Goal: Information Seeking & Learning: Learn about a topic

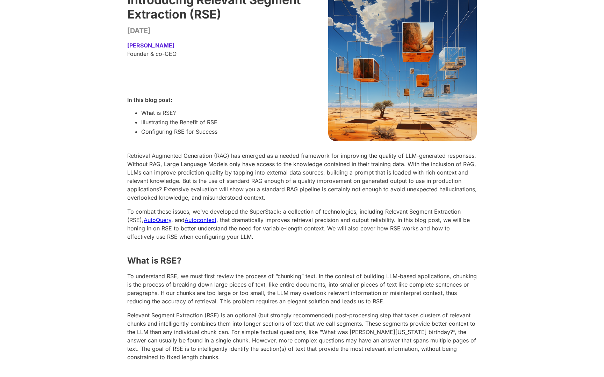
scroll to position [60, 0]
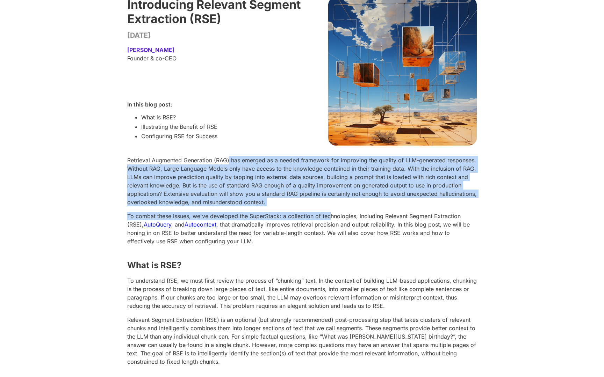
drag, startPoint x: 229, startPoint y: 160, endPoint x: 334, endPoint y: 220, distance: 121.0
click at [334, 220] on p "To combat these issues, we've developed the SuperStack: a collection of technol…" at bounding box center [302, 229] width 350 height 34
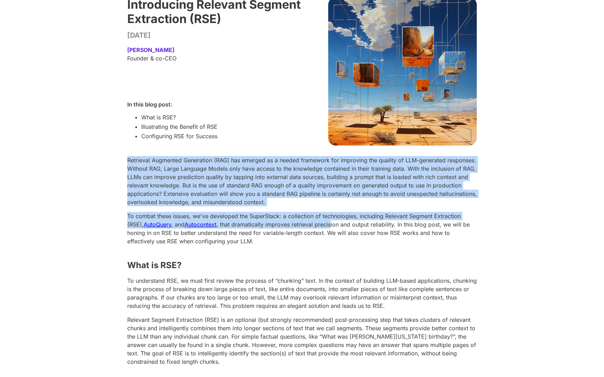
drag, startPoint x: 333, startPoint y: 223, endPoint x: 321, endPoint y: 156, distance: 69.0
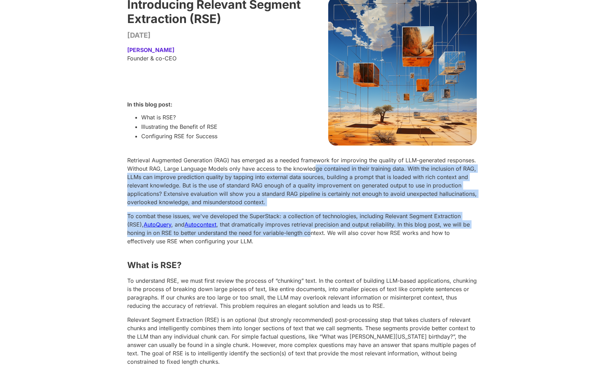
drag, startPoint x: 316, startPoint y: 171, endPoint x: 310, endPoint y: 238, distance: 67.4
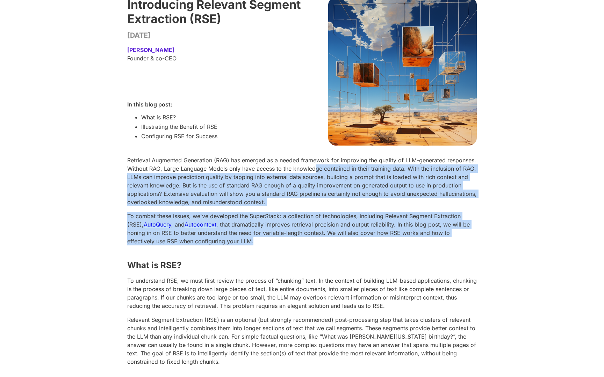
click at [310, 238] on p "To combat these issues, we've developed the SuperStack: a collection of technol…" at bounding box center [302, 229] width 350 height 34
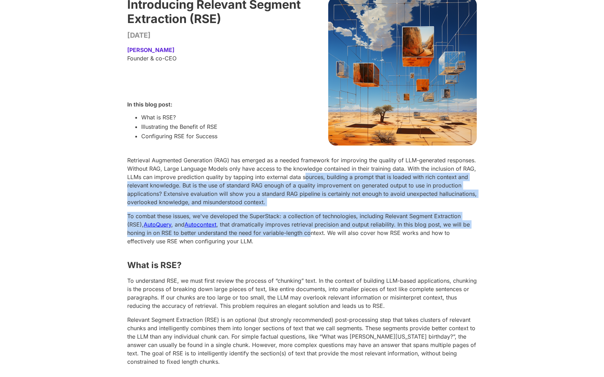
drag, startPoint x: 310, startPoint y: 231, endPoint x: 303, endPoint y: 170, distance: 62.0
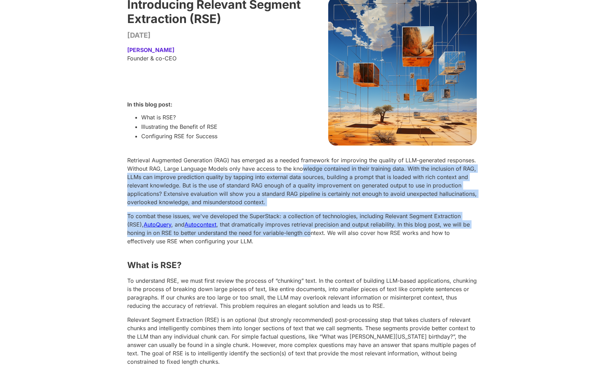
click at [303, 170] on p "Retrieval Augmented Generation (RAG) has emerged as a needed framework for impr…" at bounding box center [302, 181] width 350 height 50
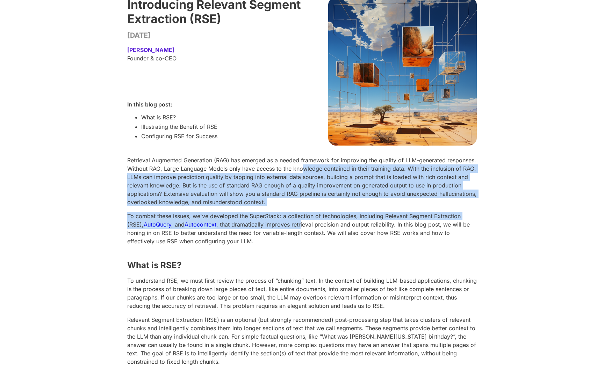
drag, startPoint x: 303, startPoint y: 169, endPoint x: 303, endPoint y: 226, distance: 57.0
click at [303, 226] on p "To combat these issues, we've developed the SuperStack: a collection of technol…" at bounding box center [302, 229] width 350 height 34
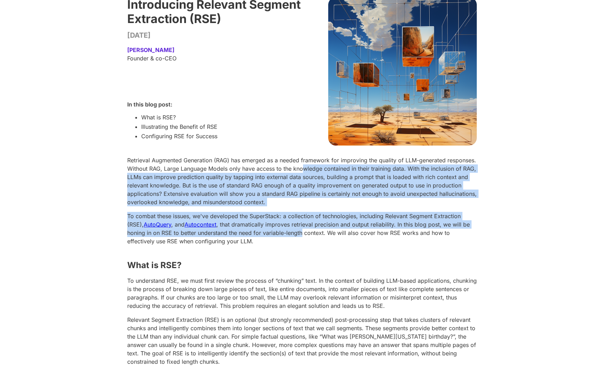
drag, startPoint x: 303, startPoint y: 231, endPoint x: 302, endPoint y: 164, distance: 67.5
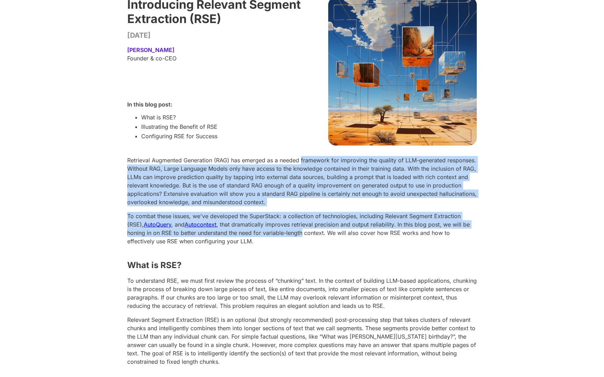
click at [302, 163] on p "Retrieval Augmented Generation (RAG) has emerged as a needed framework for impr…" at bounding box center [302, 181] width 350 height 50
drag, startPoint x: 302, startPoint y: 163, endPoint x: 302, endPoint y: 230, distance: 67.5
click at [302, 230] on p "To combat these issues, we've developed the SuperStack: a collection of technol…" at bounding box center [302, 229] width 350 height 34
drag, startPoint x: 302, startPoint y: 230, endPoint x: 298, endPoint y: 163, distance: 67.5
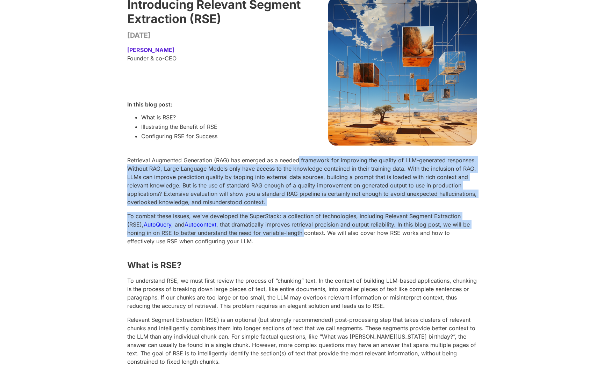
click at [298, 163] on p "Retrieval Augmented Generation (RAG) has emerged as a needed framework for impr…" at bounding box center [302, 181] width 350 height 50
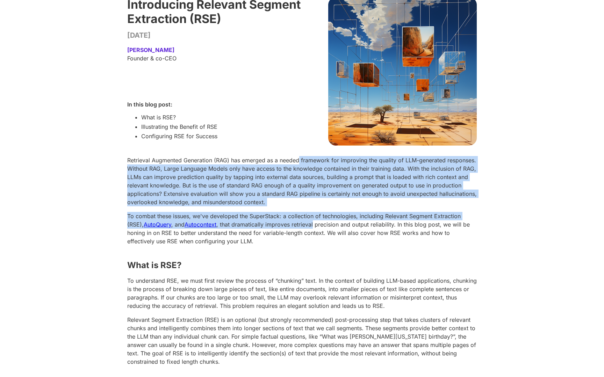
drag, startPoint x: 298, startPoint y: 163, endPoint x: 298, endPoint y: 224, distance: 61.5
click at [298, 224] on p "To combat these issues, we've developed the SuperStack: a collection of technol…" at bounding box center [302, 229] width 350 height 34
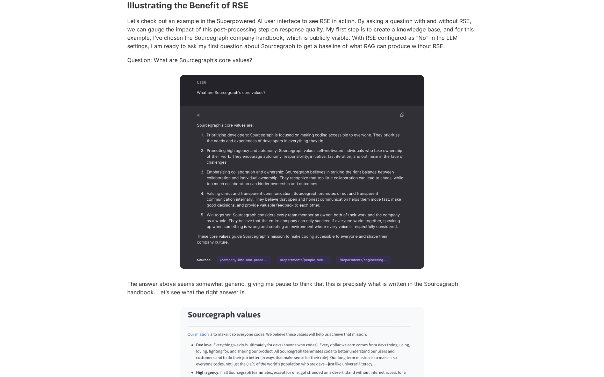
scroll to position [434, 0]
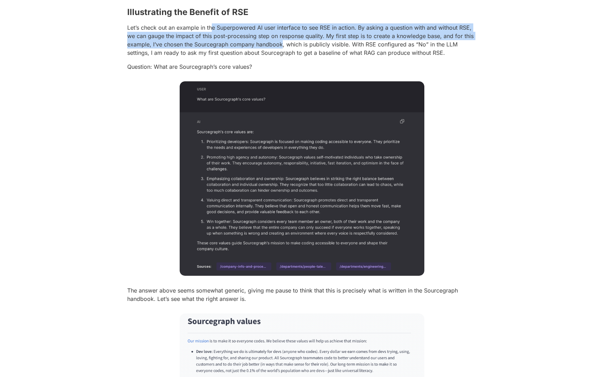
drag, startPoint x: 212, startPoint y: 28, endPoint x: 284, endPoint y: 51, distance: 75.5
click at [284, 50] on p "Let’s check out an example in the Superpowered AI user interface to see RSE in …" at bounding box center [302, 40] width 350 height 34
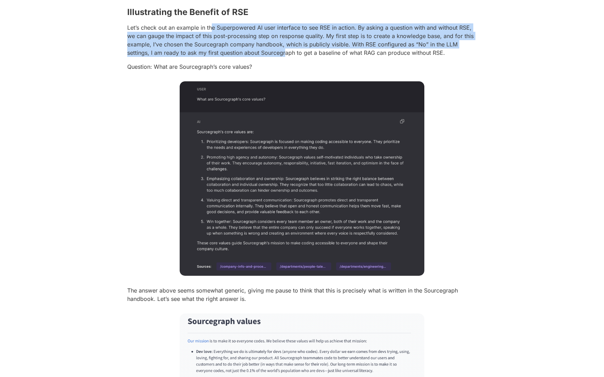
click at [284, 51] on p "Let’s check out an example in the Superpowered AI user interface to see RSE in …" at bounding box center [302, 40] width 350 height 34
drag, startPoint x: 284, startPoint y: 51, endPoint x: 259, endPoint y: 22, distance: 38.4
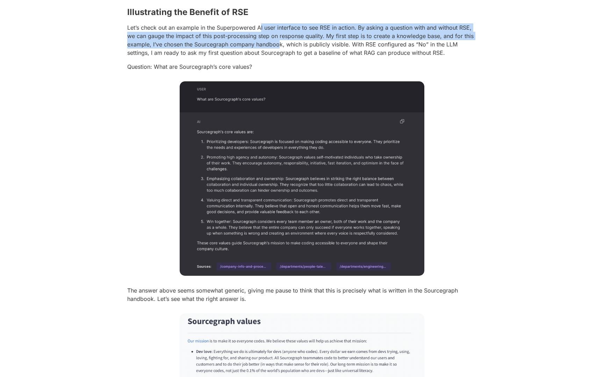
drag, startPoint x: 259, startPoint y: 26, endPoint x: 279, endPoint y: 48, distance: 29.7
click at [278, 45] on p "Let’s check out an example in the Superpowered AI user interface to see RSE in …" at bounding box center [302, 40] width 350 height 34
click at [279, 48] on p "Let’s check out an example in the Superpowered AI user interface to see RSE in …" at bounding box center [302, 40] width 350 height 34
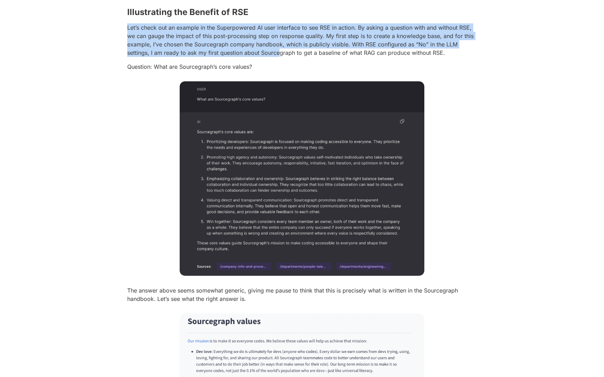
drag, startPoint x: 279, startPoint y: 52, endPoint x: 258, endPoint y: 23, distance: 35.0
click at [258, 23] on p "Let’s check out an example in the Superpowered AI user interface to see RSE in …" at bounding box center [302, 40] width 350 height 34
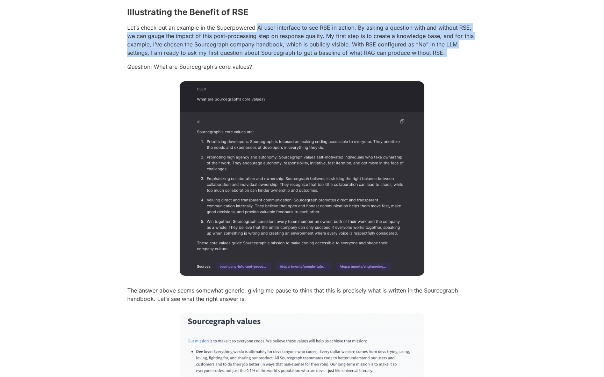
drag, startPoint x: 258, startPoint y: 29, endPoint x: 281, endPoint y: 59, distance: 37.6
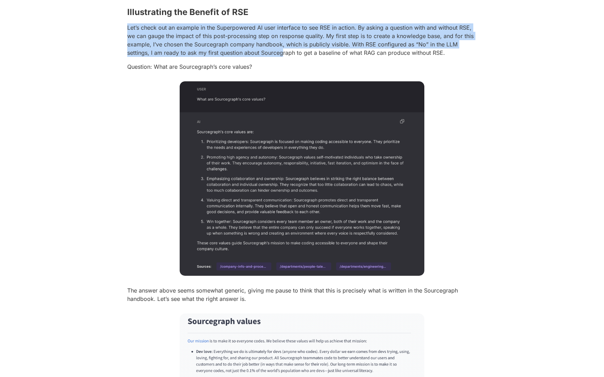
drag, startPoint x: 281, startPoint y: 56, endPoint x: 268, endPoint y: 23, distance: 35.0
drag, startPoint x: 268, startPoint y: 23, endPoint x: 281, endPoint y: 53, distance: 32.4
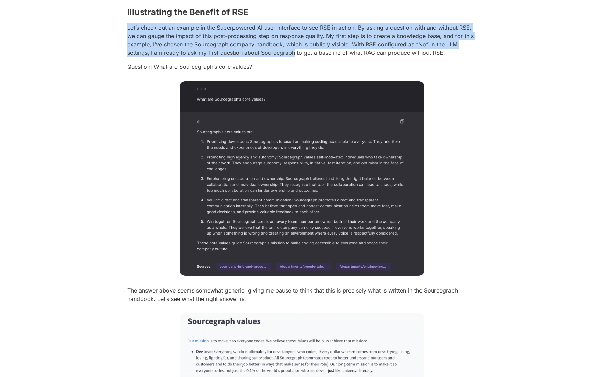
click at [281, 53] on p "Let’s check out an example in the Superpowered AI user interface to see RSE in …" at bounding box center [302, 40] width 350 height 34
drag, startPoint x: 281, startPoint y: 53, endPoint x: 276, endPoint y: 30, distance: 23.3
click at [276, 30] on p "Let’s check out an example in the Superpowered AI user interface to see RSE in …" at bounding box center [302, 40] width 350 height 34
drag, startPoint x: 276, startPoint y: 30, endPoint x: 288, endPoint y: 62, distance: 34.3
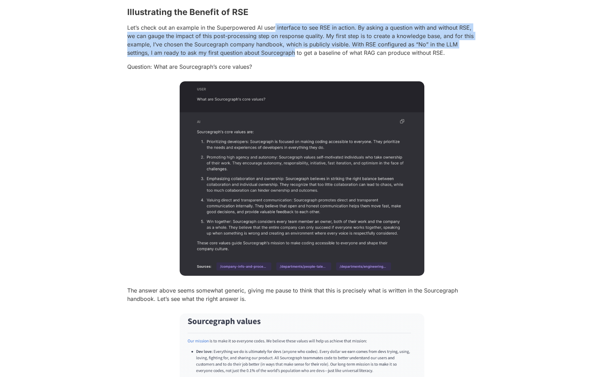
click at [289, 52] on p "Let’s check out an example in the Superpowered AI user interface to see RSE in …" at bounding box center [302, 40] width 350 height 34
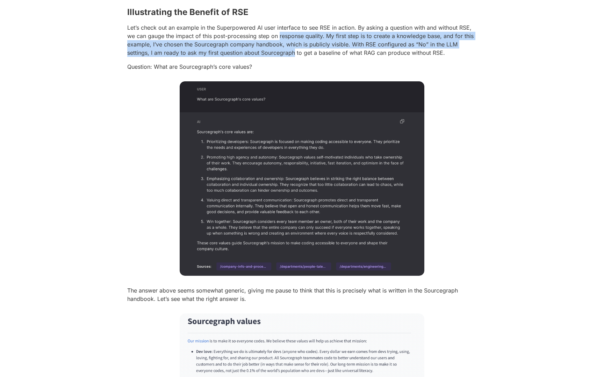
drag, startPoint x: 289, startPoint y: 52, endPoint x: 286, endPoint y: 34, distance: 17.6
click at [286, 34] on p "Let’s check out an example in the Superpowered AI user interface to see RSE in …" at bounding box center [302, 40] width 350 height 34
click at [286, 35] on p "Let’s check out an example in the Superpowered AI user interface to see RSE in …" at bounding box center [302, 40] width 350 height 34
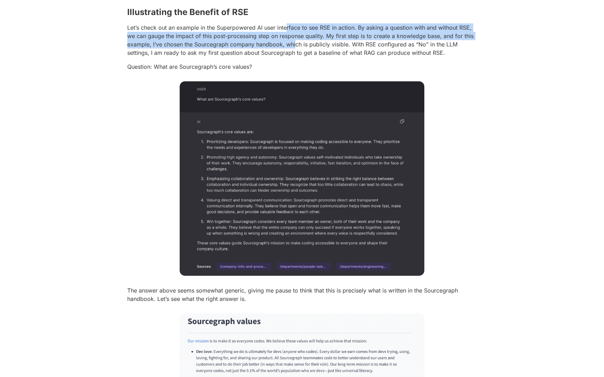
drag, startPoint x: 286, startPoint y: 29, endPoint x: 295, endPoint y: 46, distance: 18.8
click at [295, 46] on p "Let’s check out an example in the Superpowered AI user interface to see RSE in …" at bounding box center [302, 40] width 350 height 34
click at [295, 47] on p "Let’s check out an example in the Superpowered AI user interface to see RSE in …" at bounding box center [302, 40] width 350 height 34
drag, startPoint x: 295, startPoint y: 48, endPoint x: 287, endPoint y: 26, distance: 23.0
click at [287, 26] on p "Let’s check out an example in the Superpowered AI user interface to see RSE in …" at bounding box center [302, 40] width 350 height 34
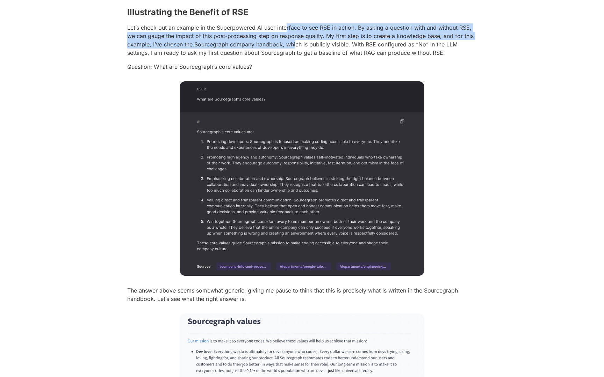
click at [287, 26] on p "Let’s check out an example in the Superpowered AI user interface to see RSE in …" at bounding box center [302, 40] width 350 height 34
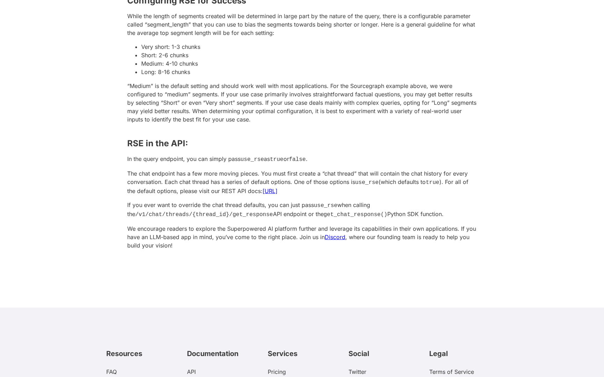
scroll to position [1214, 0]
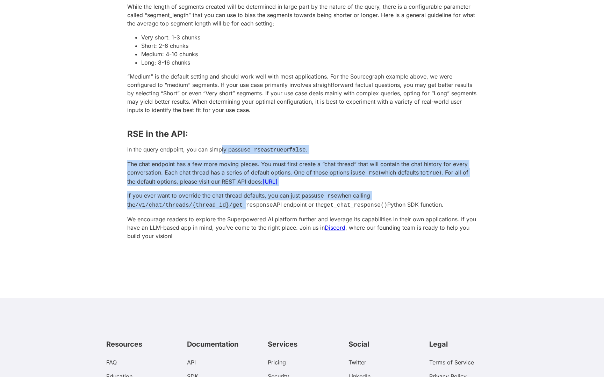
drag, startPoint x: 222, startPoint y: 150, endPoint x: 237, endPoint y: 203, distance: 55.7
click at [237, 203] on code "/v1/chat/threads/{thread_id}/get_response" at bounding box center [204, 205] width 138 height 6
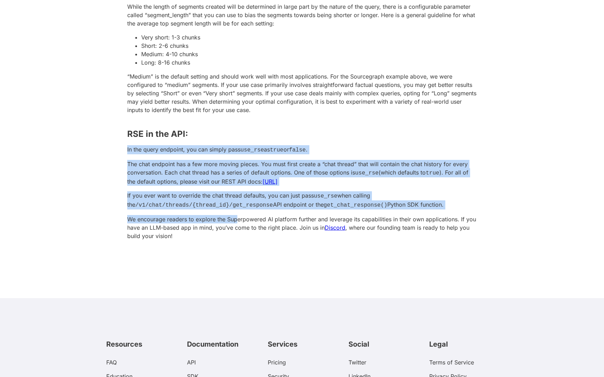
drag, startPoint x: 237, startPoint y: 219, endPoint x: 214, endPoint y: 143, distance: 80.1
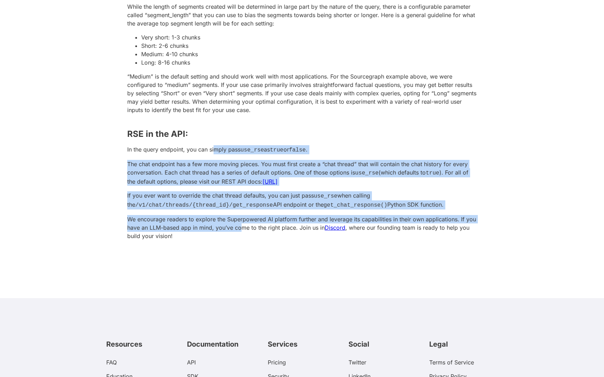
drag, startPoint x: 214, startPoint y: 149, endPoint x: 244, endPoint y: 229, distance: 85.8
click at [244, 229] on p "We encourage readers to explore the Superpowered AI platform further and levera…" at bounding box center [302, 227] width 350 height 25
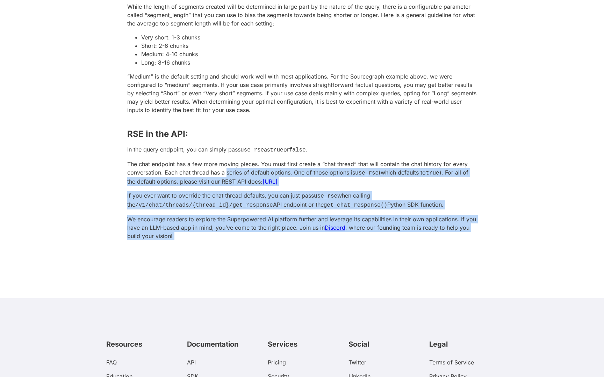
drag, startPoint x: 244, startPoint y: 229, endPoint x: 239, endPoint y: 171, distance: 58.5
click at [239, 171] on p "The chat endpoint has a few more moving pieces. You must first create a “chat t…" at bounding box center [302, 173] width 350 height 26
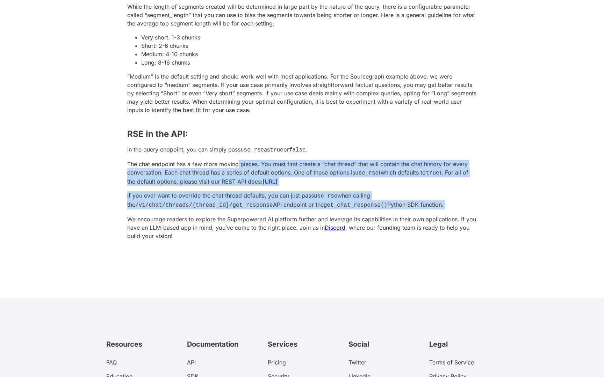
drag, startPoint x: 238, startPoint y: 162, endPoint x: 261, endPoint y: 216, distance: 58.7
click at [261, 216] on p "We encourage readers to explore the Superpowered AI platform further and levera…" at bounding box center [302, 227] width 350 height 25
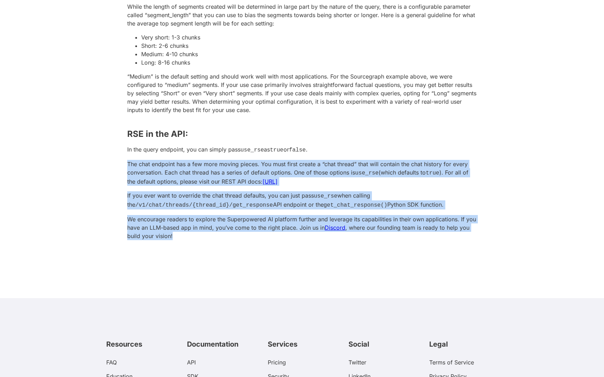
drag, startPoint x: 261, startPoint y: 231, endPoint x: 253, endPoint y: 154, distance: 77.7
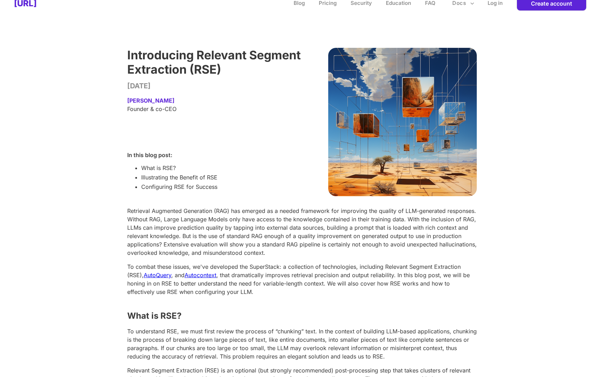
scroll to position [0, 0]
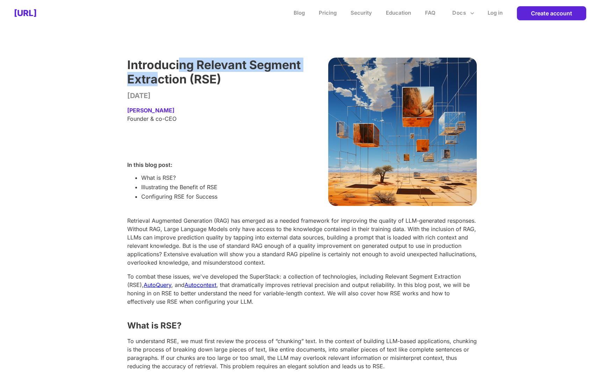
drag, startPoint x: 183, startPoint y: 63, endPoint x: 214, endPoint y: 82, distance: 36.3
click at [214, 82] on p "Introducing Relevant Segment Extraction (RSE)" at bounding box center [214, 72] width 175 height 29
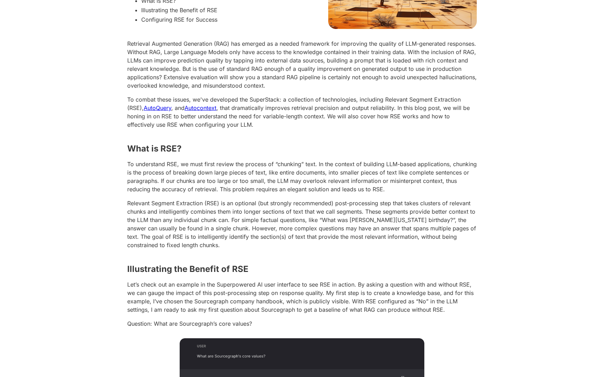
scroll to position [168, 0]
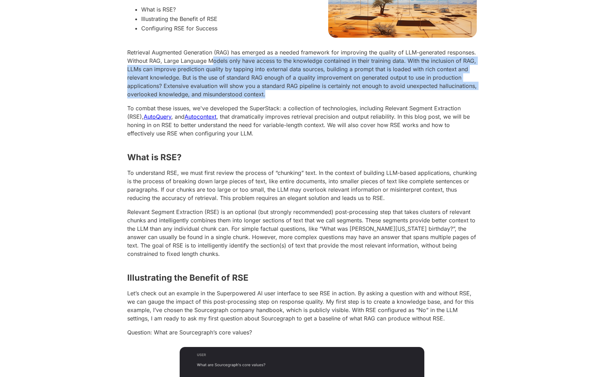
drag, startPoint x: 211, startPoint y: 59, endPoint x: 286, endPoint y: 97, distance: 83.9
click at [286, 97] on p "Retrieval Augmented Generation (RAG) has emerged as a needed framework for impr…" at bounding box center [302, 73] width 350 height 50
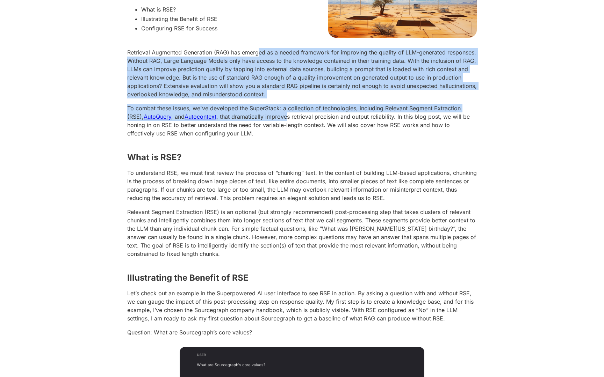
drag, startPoint x: 289, startPoint y: 114, endPoint x: 261, endPoint y: 56, distance: 64.9
click at [261, 56] on p "Retrieval Augmented Generation (RAG) has emerged as a needed framework for impr…" at bounding box center [302, 73] width 350 height 50
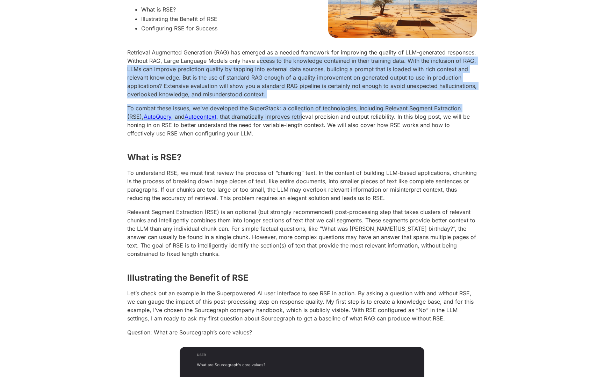
drag
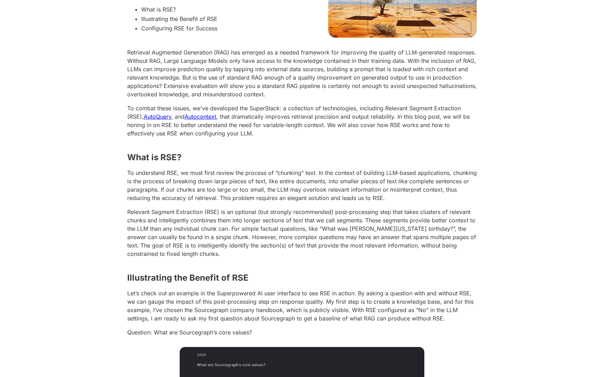
click at [306, 124] on p "To combat these issues, we've developed the SuperStack: a collection of technol…" at bounding box center [302, 121] width 350 height 34
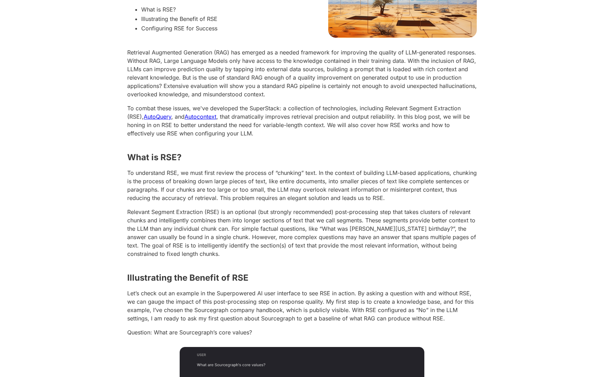
click at [320, 115] on p "To combat these issues, we've developed the SuperStack: a collection of technol…" at bounding box center [302, 121] width 350 height 34
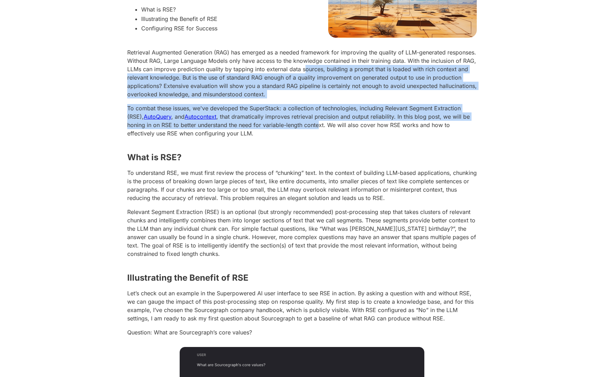
click at [303, 72] on p "Retrieval Augmented Generation (RAG) has emerged as a needed framework for impr…" at bounding box center [302, 73] width 350 height 50
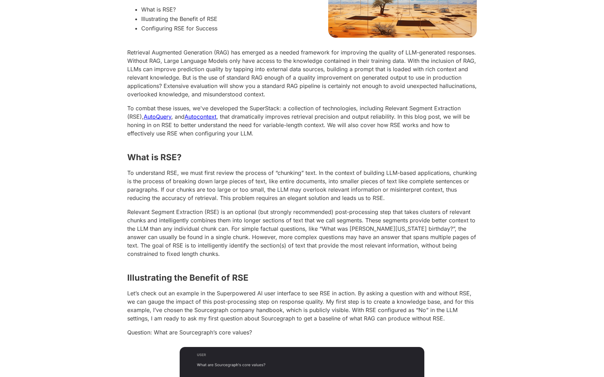
click at [319, 117] on p "To combat these issues, we've developed the SuperStack: a collection of technol…" at bounding box center [302, 121] width 350 height 34
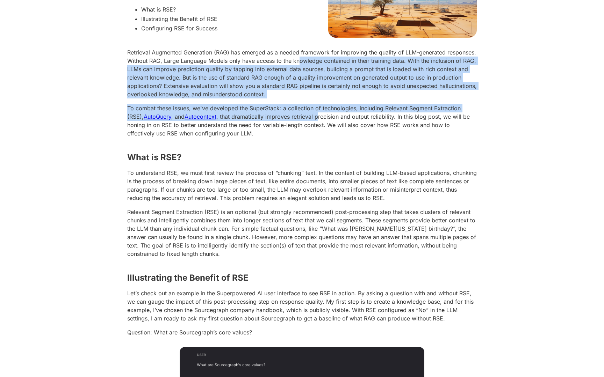
click at [300, 62] on p "Retrieval Augmented Generation (RAG) has emerged as a needed framework for impr…" at bounding box center [302, 73] width 350 height 50
click at [314, 119] on p "To combat these issues, we've developed the SuperStack: a collection of technol…" at bounding box center [302, 121] width 350 height 34
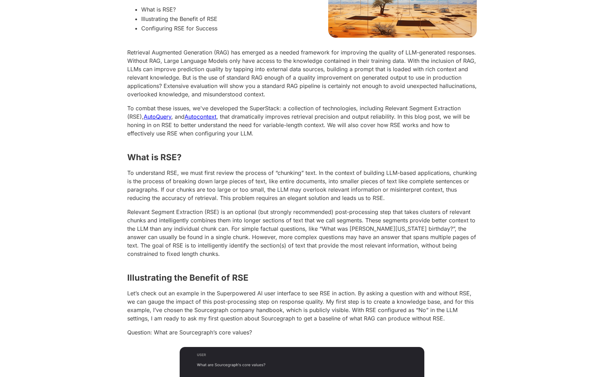
click at [305, 71] on p "Retrieval Augmented Generation (RAG) has emerged as a needed framework for impr…" at bounding box center [302, 73] width 350 height 50
click at [209, 115] on link "Autocontext" at bounding box center [201, 116] width 32 height 7
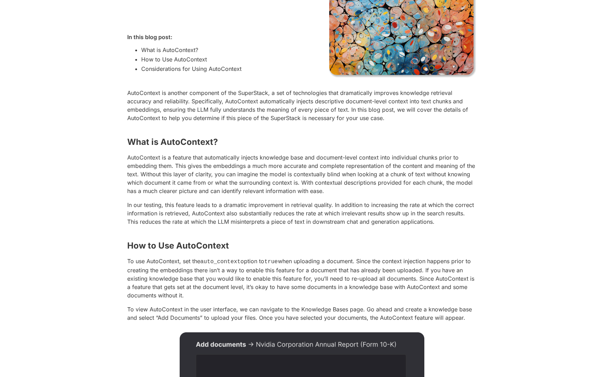
scroll to position [129, 0]
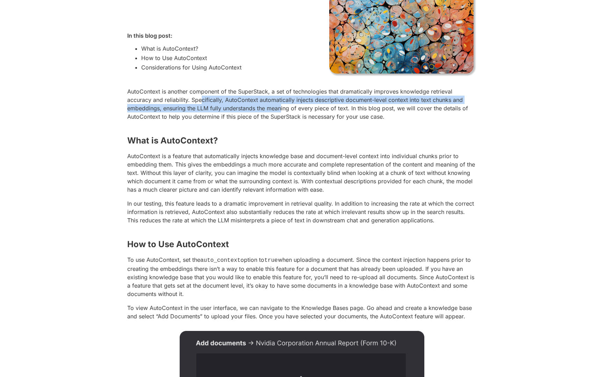
drag, startPoint x: 203, startPoint y: 96, endPoint x: 282, endPoint y: 106, distance: 80.0
click at [282, 106] on p "AutoContext is another component of the SuperStack, a set of technologies that …" at bounding box center [302, 104] width 350 height 34
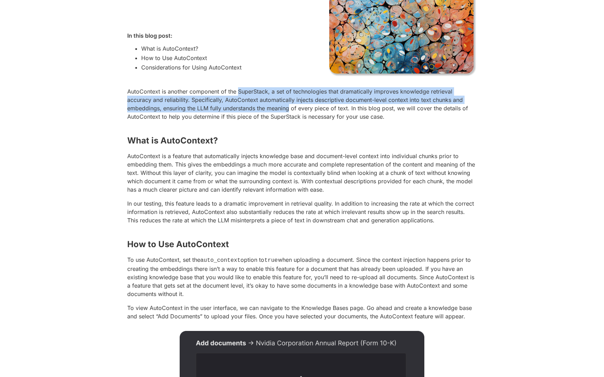
drag, startPoint x: 282, startPoint y: 106, endPoint x: 249, endPoint y: 90, distance: 37.2
click at [249, 90] on p "AutoContext is another component of the SuperStack, a set of technologies that …" at bounding box center [302, 104] width 350 height 34
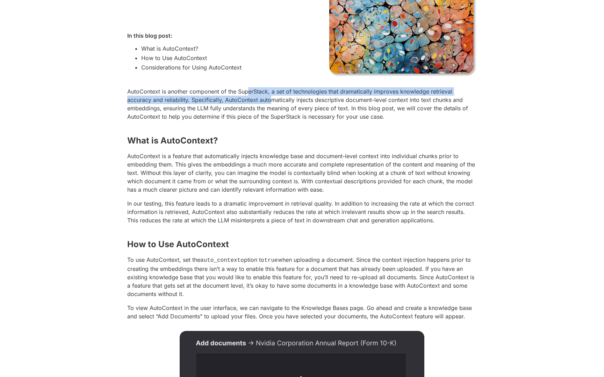
drag, startPoint x: 249, startPoint y: 95, endPoint x: 273, endPoint y: 101, distance: 24.8
click at [273, 101] on p "AutoContext is another component of the SuperStack, a set of technologies that …" at bounding box center [302, 104] width 350 height 34
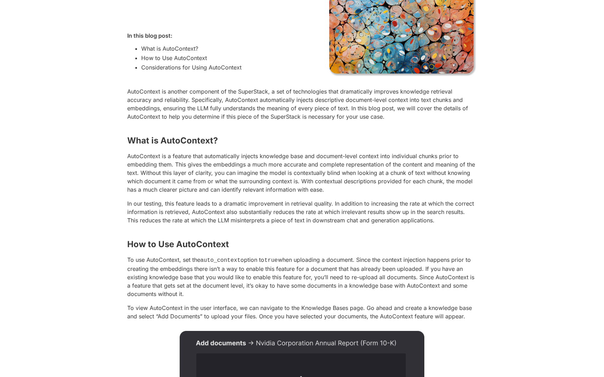
scroll to position [0, 0]
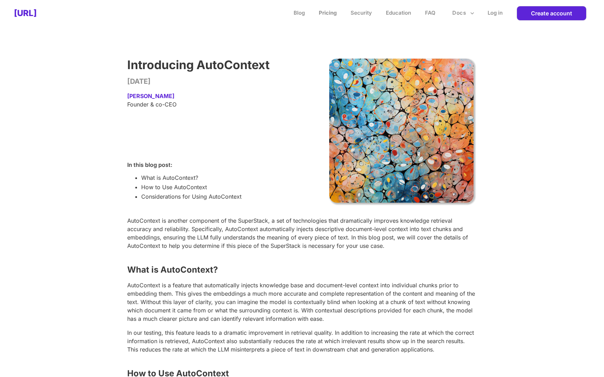
click at [326, 14] on link "Pricing" at bounding box center [328, 12] width 18 height 7
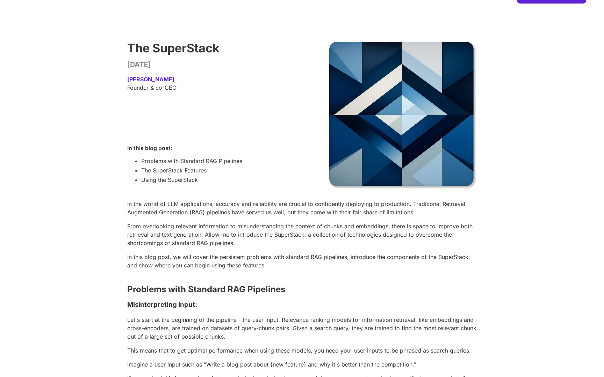
scroll to position [55, 0]
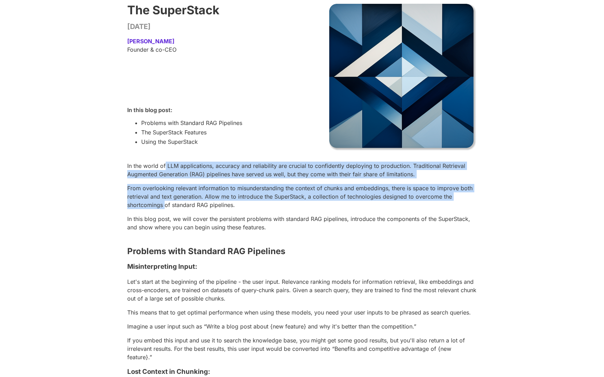
drag, startPoint x: 165, startPoint y: 165, endPoint x: 165, endPoint y: 210, distance: 45.4
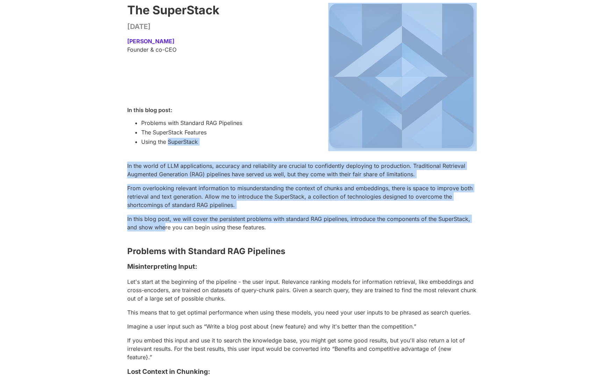
drag, startPoint x: 166, startPoint y: 226, endPoint x: 168, endPoint y: 144, distance: 82.2
click at [168, 144] on li "Using the SuperStack" at bounding box center [191, 142] width 101 height 8
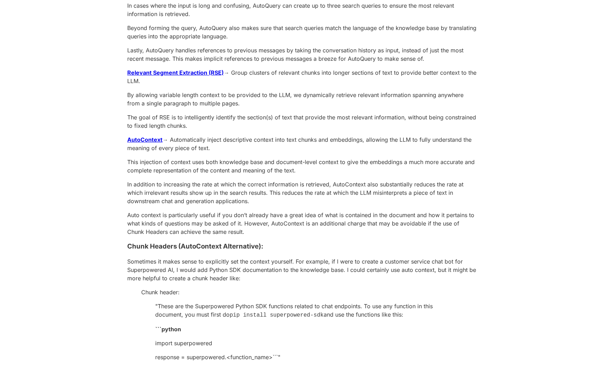
scroll to position [598, 0]
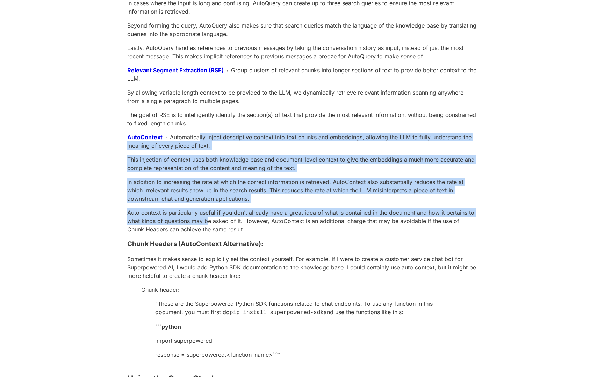
drag, startPoint x: 198, startPoint y: 136, endPoint x: 208, endPoint y: 217, distance: 82.0
click at [208, 217] on div "In the world of LLM applications, accuracy and reliability are crucial to confi…" at bounding box center [302, 327] width 350 height 1416
click at [208, 217] on p "Auto context is particularly useful if you don’t already have a great idea of w…" at bounding box center [302, 221] width 350 height 25
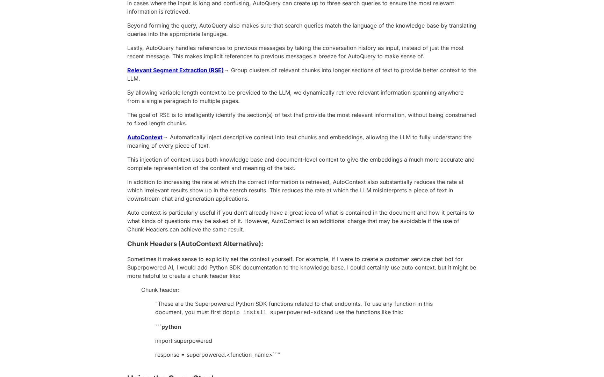
drag, startPoint x: 208, startPoint y: 217, endPoint x: 217, endPoint y: 144, distance: 74.0
click at [217, 144] on div "In the world of LLM applications, accuracy and reliability are crucial to confi…" at bounding box center [302, 327] width 350 height 1416
click at [217, 144] on p "AutoContext → Automatically inject descriptive context into text chunks and emb…" at bounding box center [302, 141] width 350 height 17
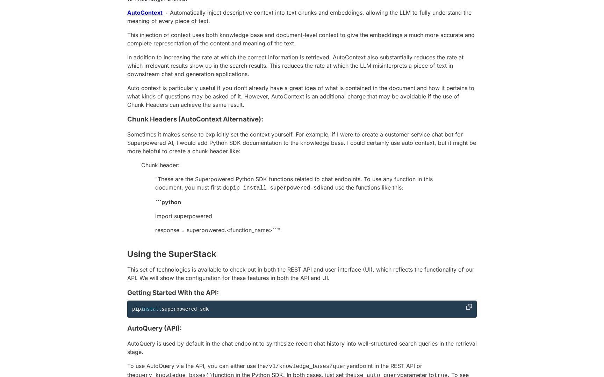
scroll to position [776, 0]
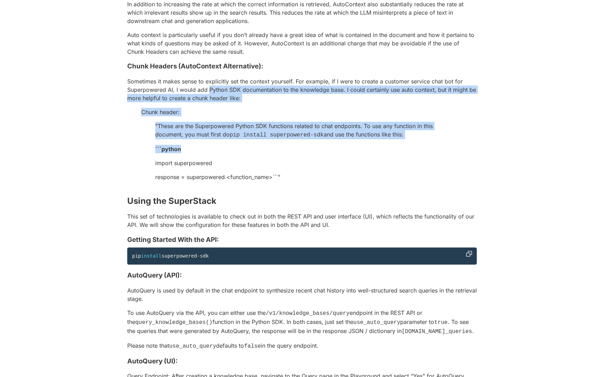
drag, startPoint x: 208, startPoint y: 87, endPoint x: 211, endPoint y: 151, distance: 64.7
click at [211, 151] on div "In the world of LLM applications, accuracy and reliability are crucial to confi…" at bounding box center [302, 149] width 350 height 1416
click at [211, 152] on p "```python" at bounding box center [302, 149] width 294 height 8
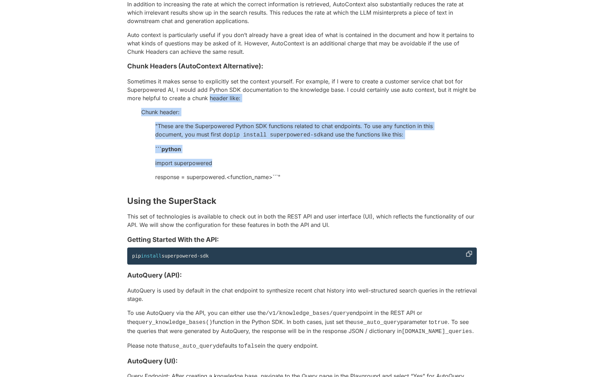
drag, startPoint x: 211, startPoint y: 166, endPoint x: 211, endPoint y: 92, distance: 73.7
click at [211, 95] on div "In the world of LLM applications, accuracy and reliability are crucial to confi…" at bounding box center [302, 149] width 350 height 1416
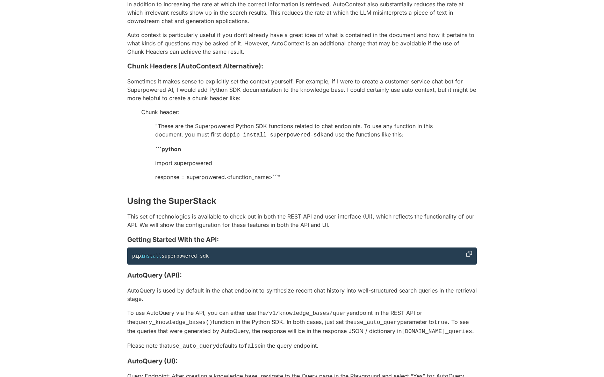
click at [211, 83] on p "Sometimes it makes sense to explicitly set the context yourself. For example, i…" at bounding box center [302, 89] width 350 height 25
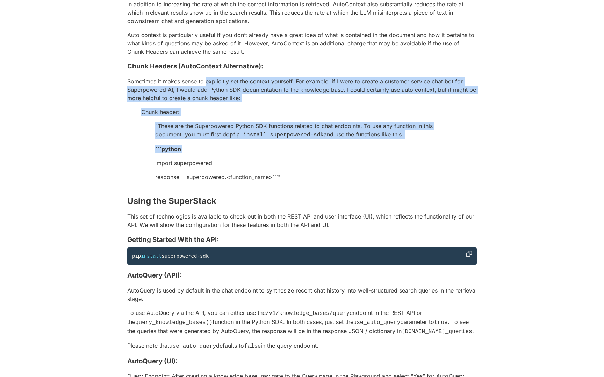
drag, startPoint x: 211, startPoint y: 83, endPoint x: 211, endPoint y: 154, distance: 71.0
click at [211, 152] on div "In the world of LLM applications, accuracy and reliability are crucial to confi…" at bounding box center [302, 149] width 350 height 1416
click at [211, 154] on div "In the world of LLM applications, accuracy and reliability are crucial to confi…" at bounding box center [302, 149] width 350 height 1416
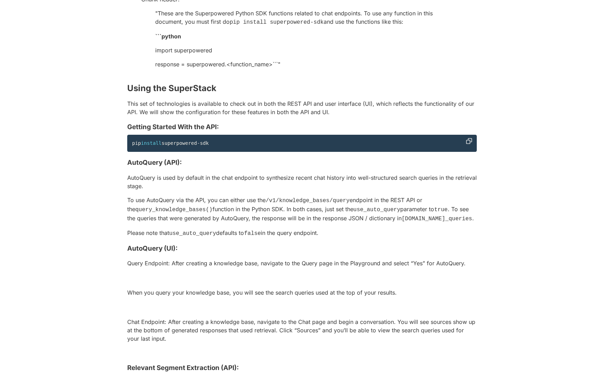
scroll to position [936, 0]
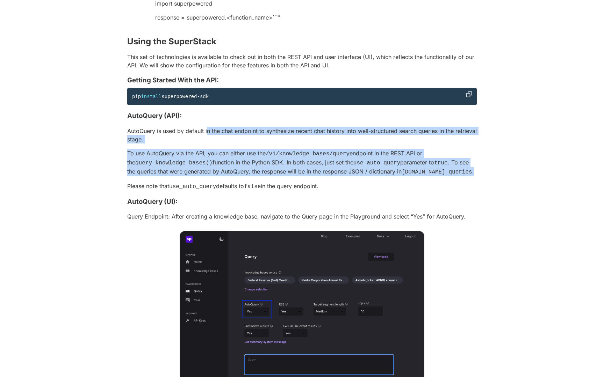
drag, startPoint x: 207, startPoint y: 130, endPoint x: 217, endPoint y: 181, distance: 52.1
click at [217, 179] on div "In the world of LLM applications, accuracy and reliability are crucial to confi…" at bounding box center [302, 224] width 350 height 1886
click at [217, 177] on p "To use AutoQuery via the API, you can either use the /v1/knowledge_bases/query …" at bounding box center [302, 162] width 350 height 27
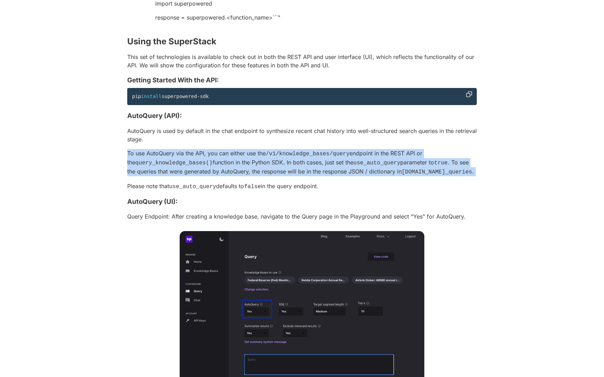
drag, startPoint x: 217, startPoint y: 187, endPoint x: 217, endPoint y: 135, distance: 52.1
click at [217, 135] on div "In the world of LLM applications, accuracy and reliability are crucial to confi…" at bounding box center [302, 224] width 350 height 1886
click at [217, 135] on p "AutoQuery is used by default in the chat endpoint to synthesize recent chat his…" at bounding box center [302, 135] width 350 height 17
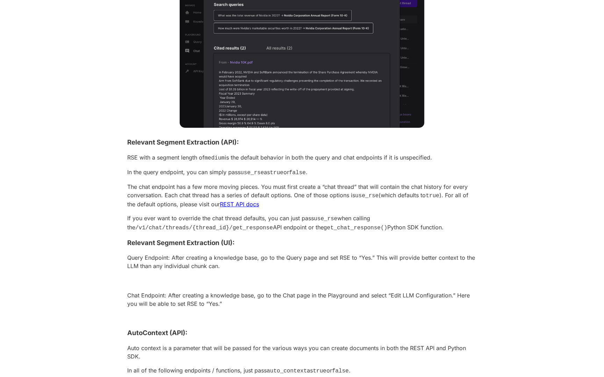
scroll to position [1582, 0]
